Goal: Navigation & Orientation: Find specific page/section

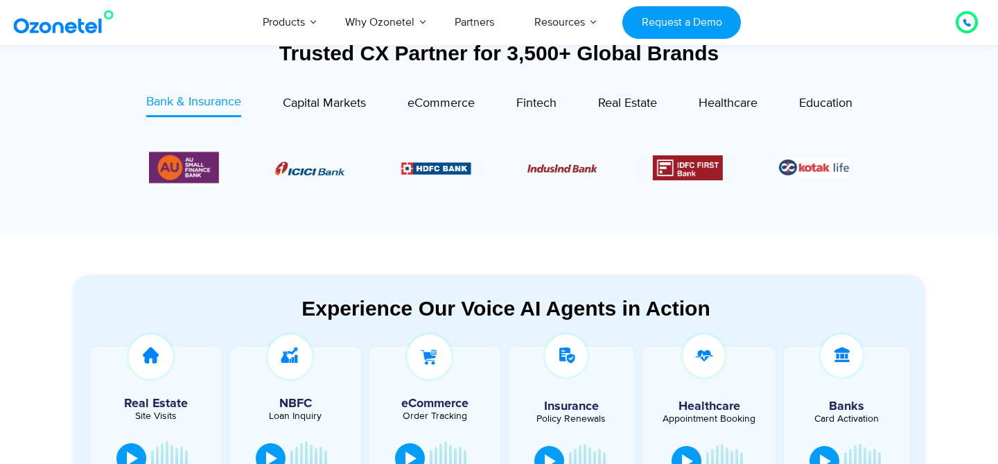
scroll to position [542, 0]
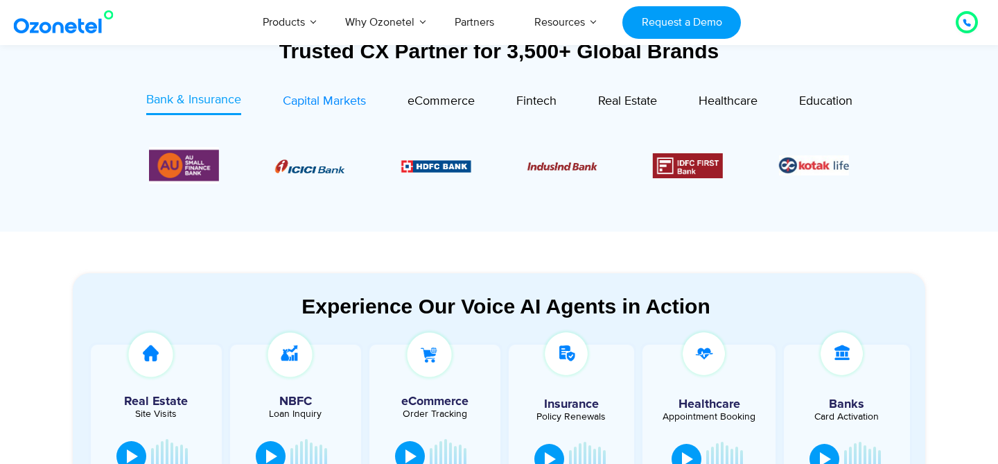
click at [346, 112] on link "Capital Markets" at bounding box center [324, 103] width 83 height 24
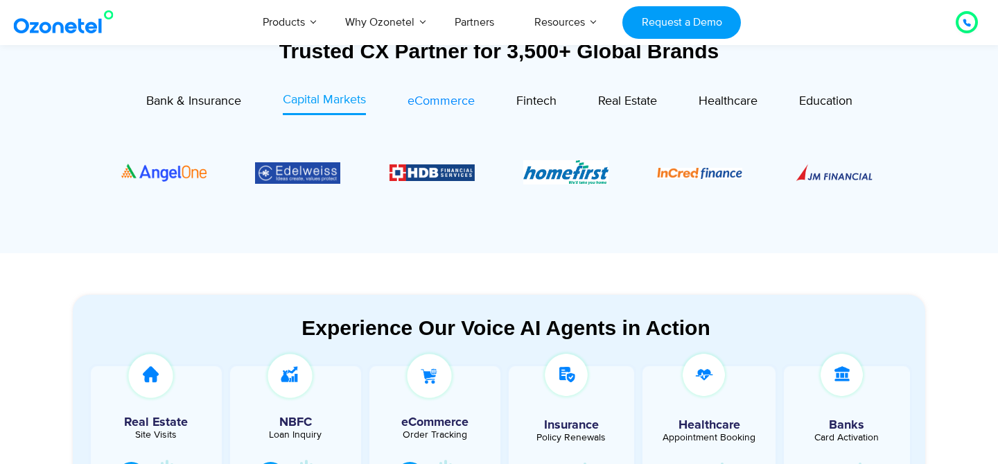
click at [416, 102] on span "eCommerce" at bounding box center [440, 101] width 67 height 15
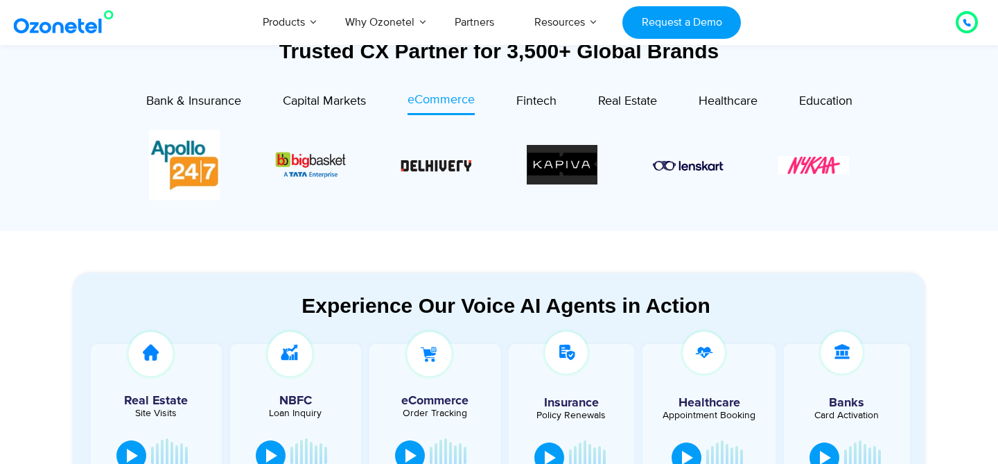
click at [511, 87] on div "Trusted CX Partner for 3,500+ Global Brands Bank & Insurance Capital Markets" at bounding box center [499, 131] width 852 height 185
click at [544, 100] on span "Fintech" at bounding box center [536, 101] width 40 height 15
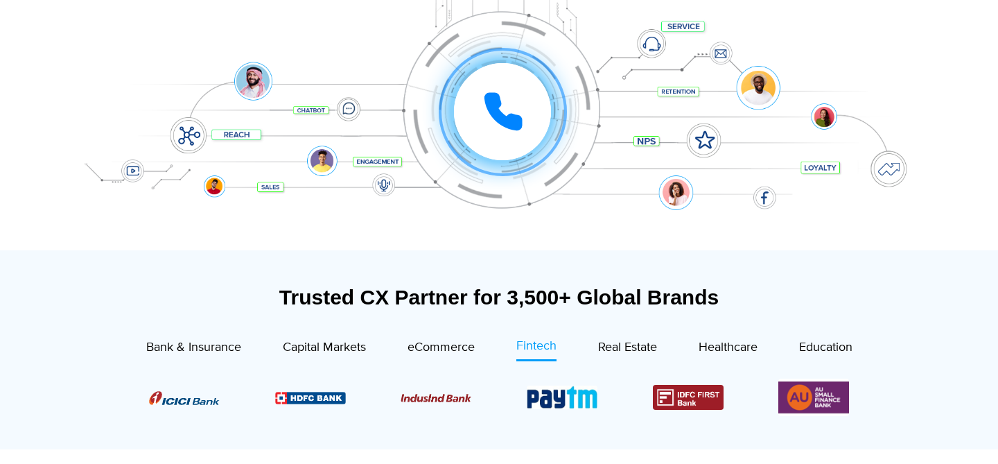
scroll to position [0, 0]
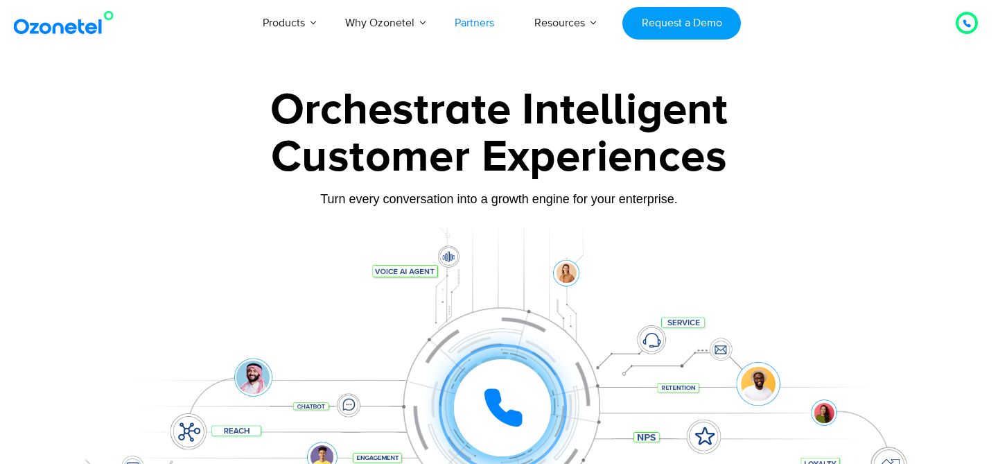
click at [480, 21] on link "Partners" at bounding box center [474, 23] width 80 height 46
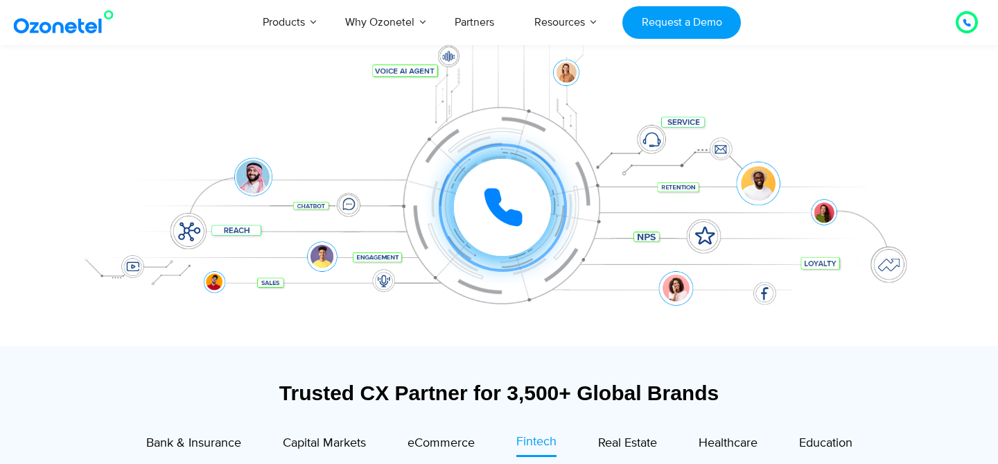
scroll to position [218, 0]
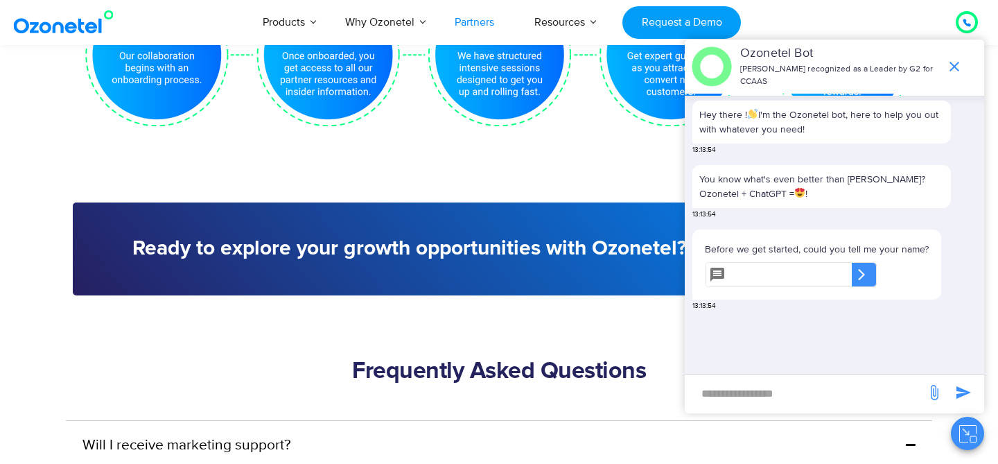
scroll to position [3150, 0]
